Goal: Navigation & Orientation: Find specific page/section

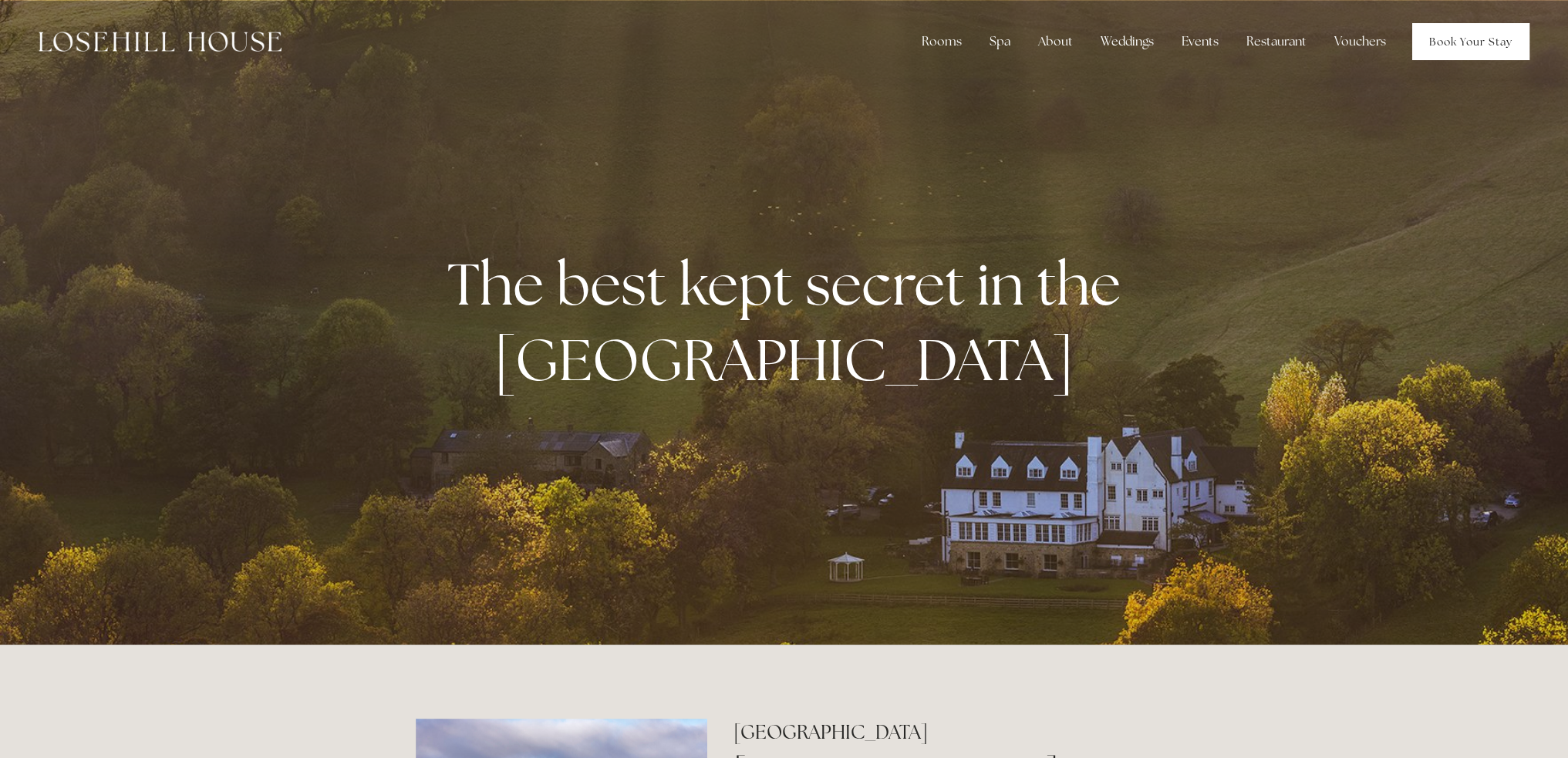
click at [1449, 42] on link "Book Your Stay" at bounding box center [1471, 41] width 117 height 37
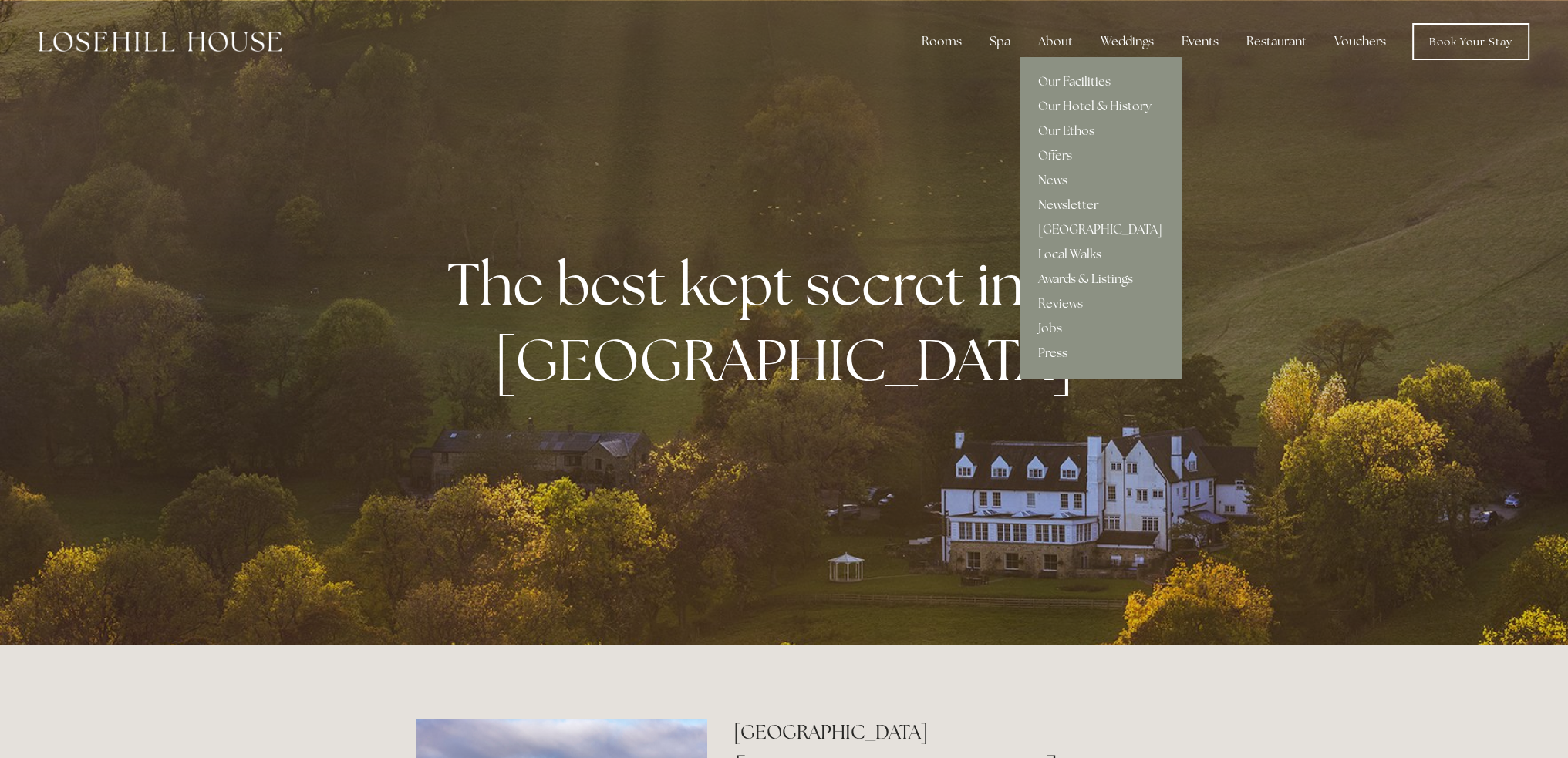
click at [1067, 254] on link "Local Walks" at bounding box center [1100, 254] width 161 height 24
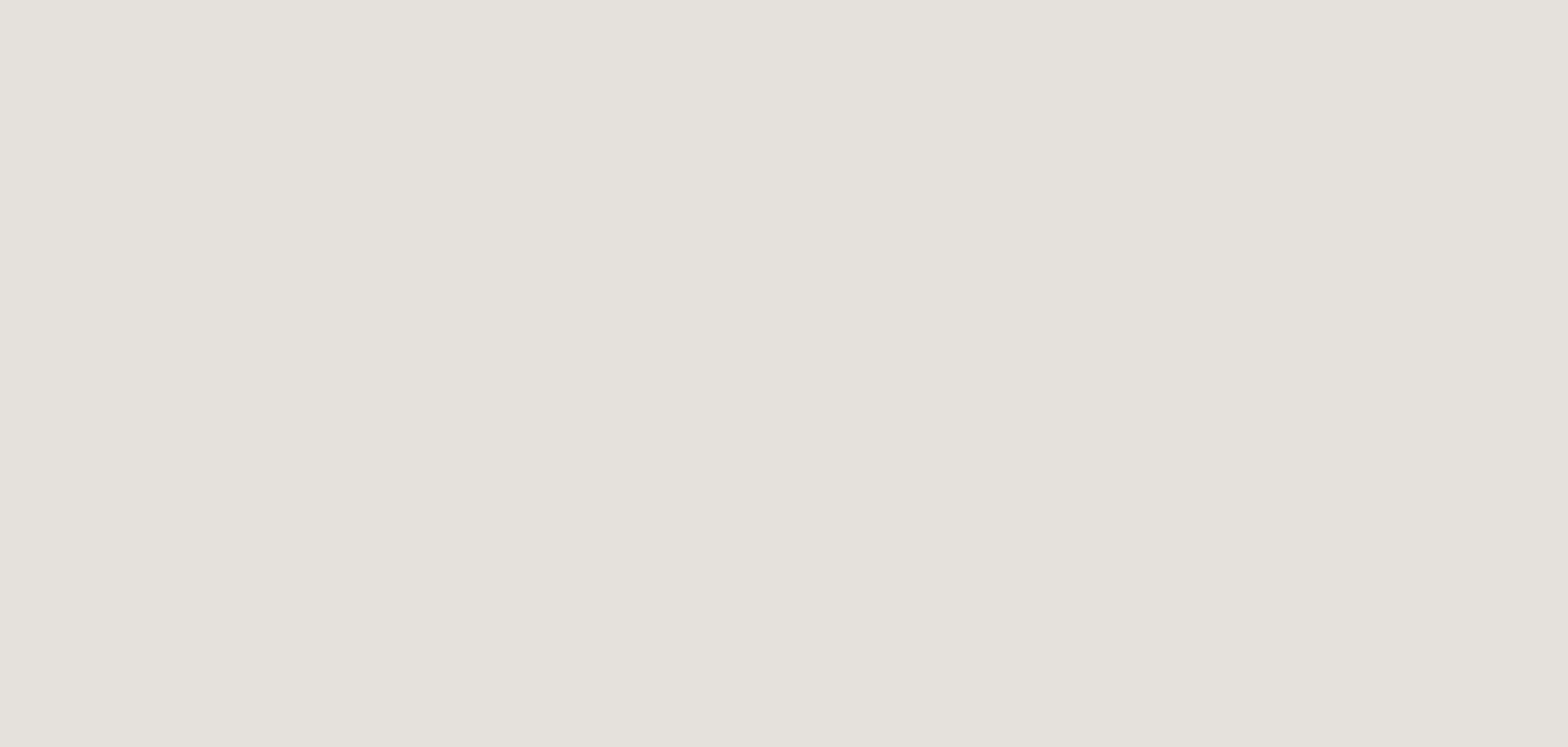
scroll to position [2938, 0]
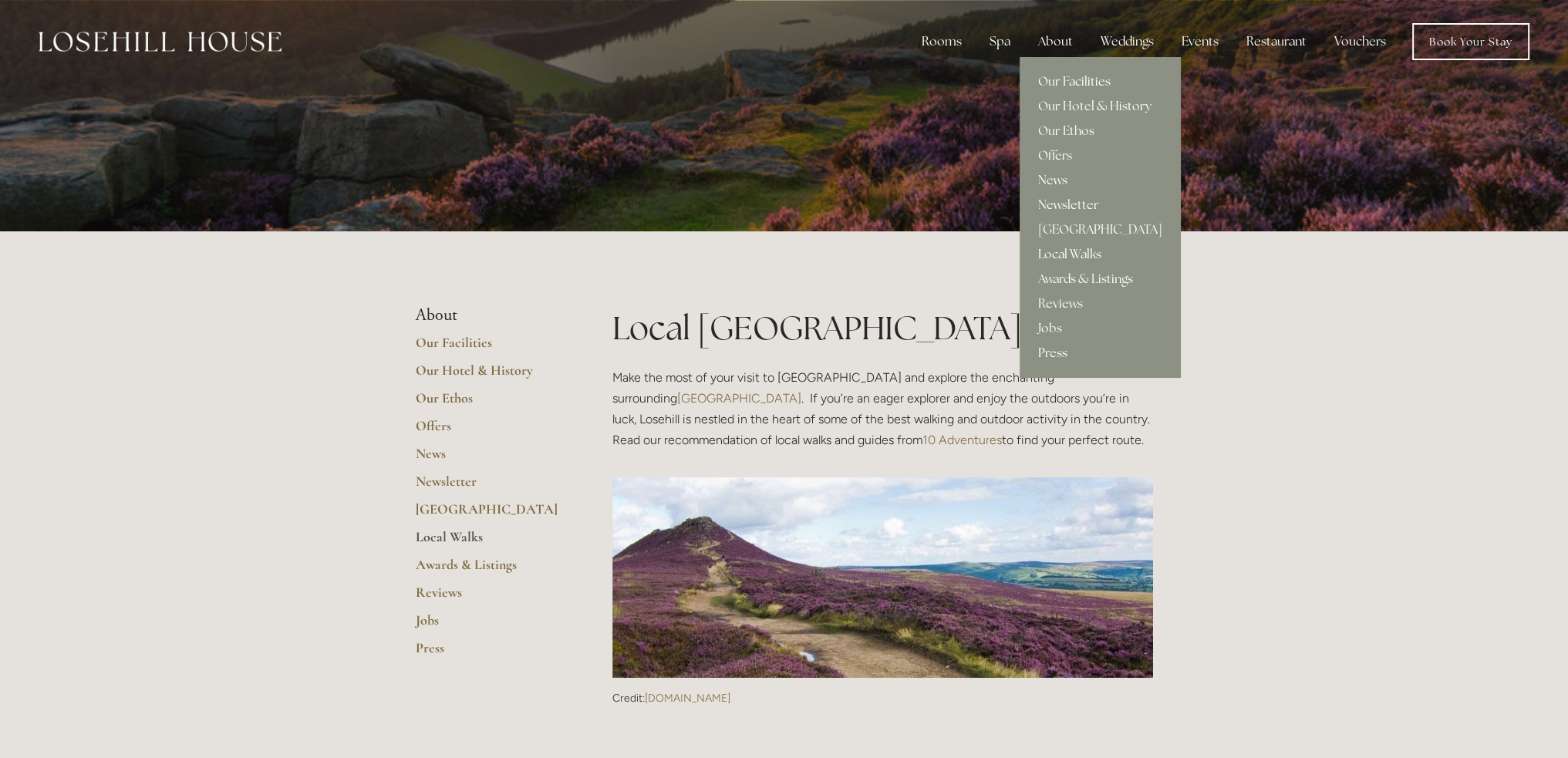
click at [1052, 81] on link "Our Facilities" at bounding box center [1100, 81] width 161 height 24
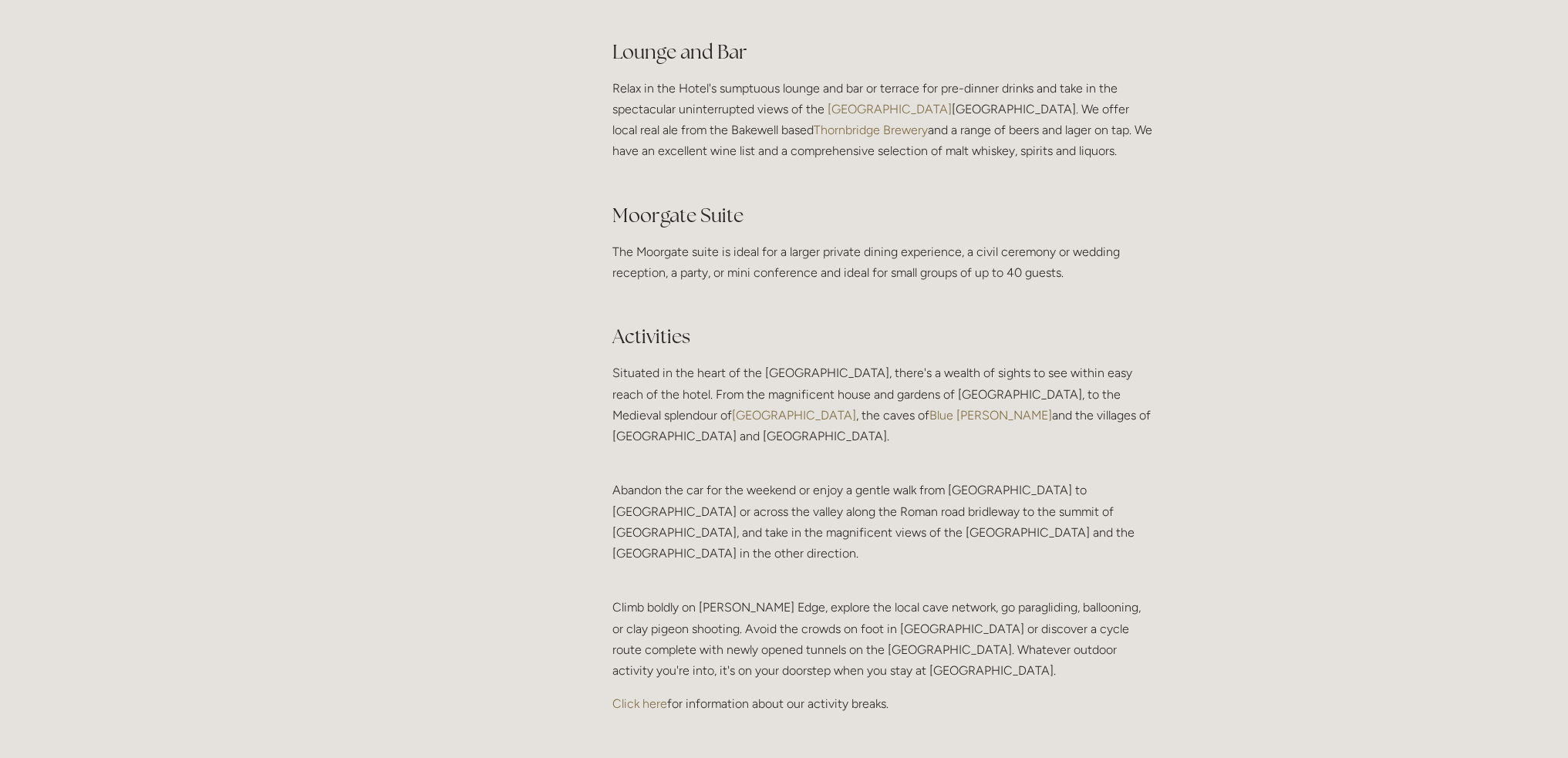
scroll to position [3007, 0]
